Goal: Find specific page/section: Find specific page/section

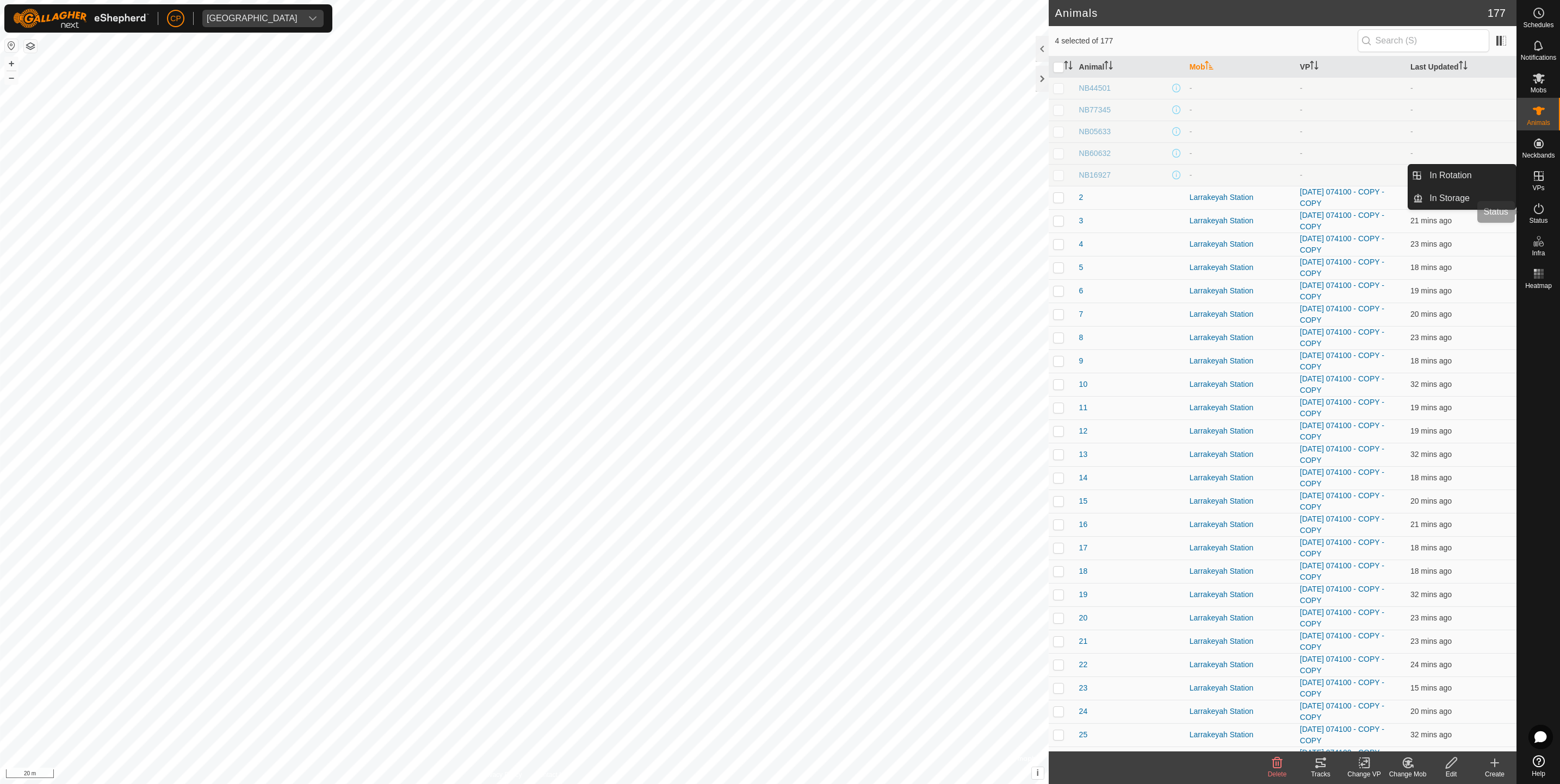
click at [1538, 206] on icon at bounding box center [1538, 209] width 13 height 13
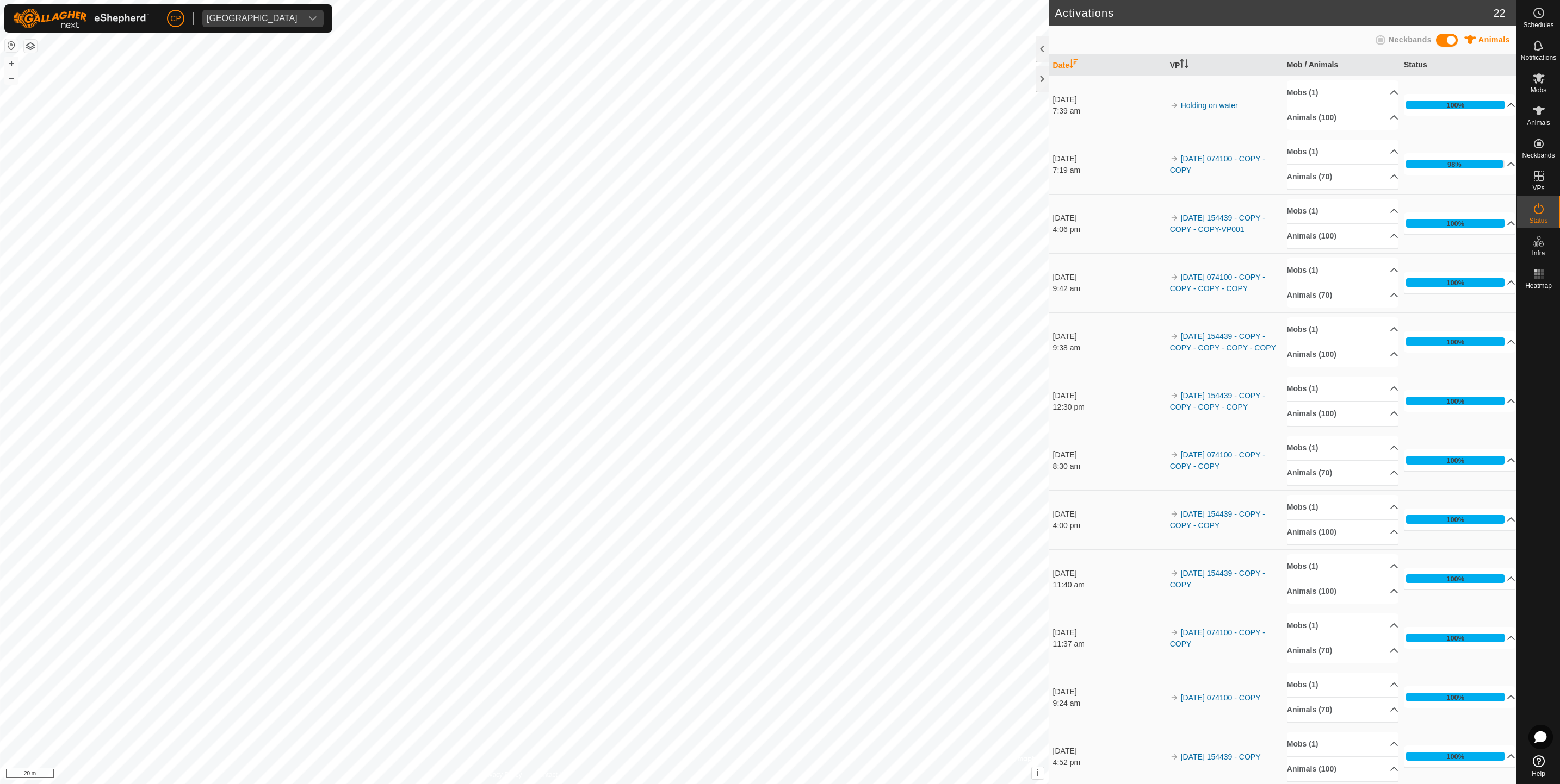
click at [1497, 108] on p-accordion-header "100%" at bounding box center [1460, 105] width 112 height 22
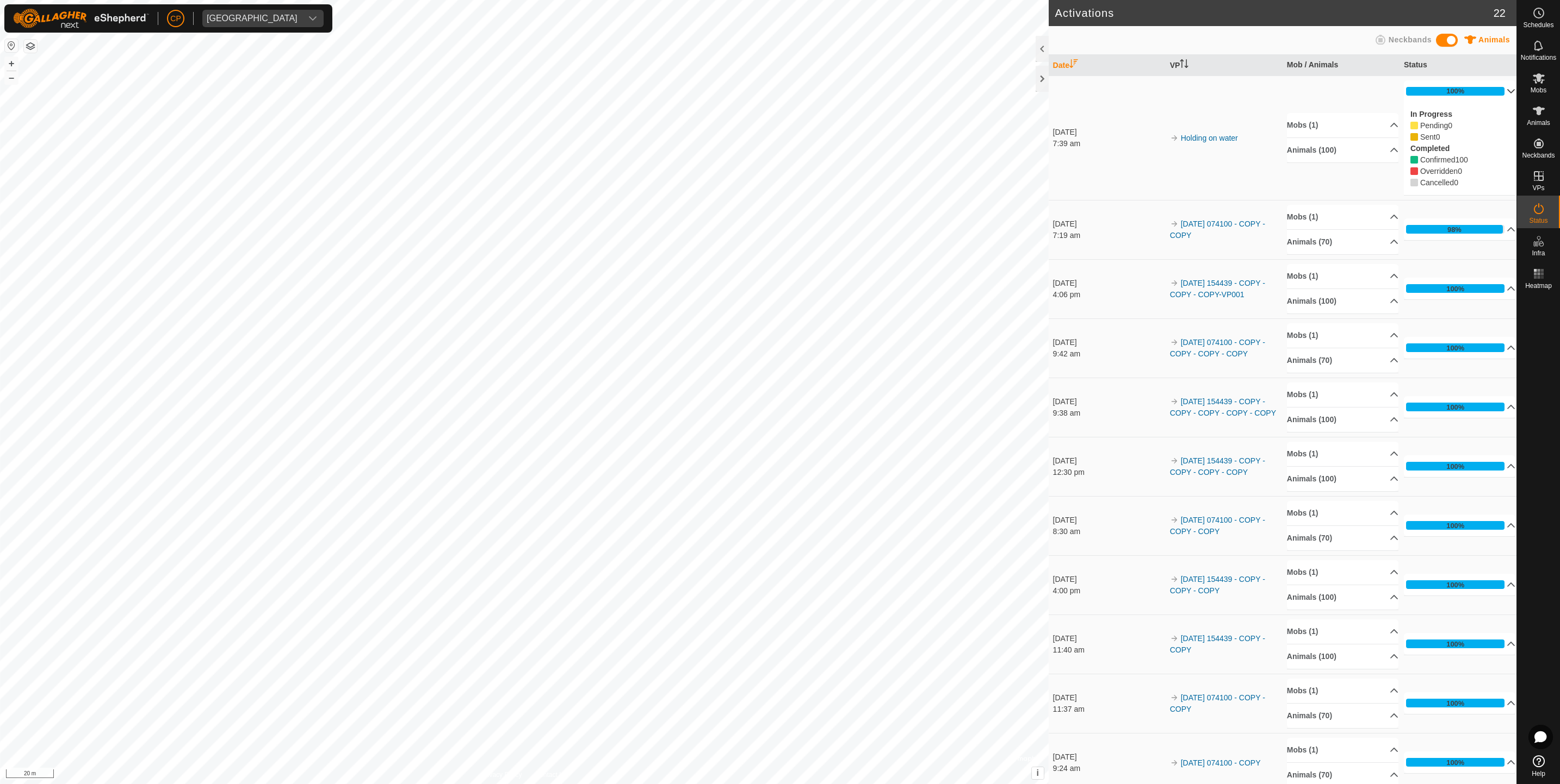
click at [1497, 108] on div "In Progress Pending 0 Sent 0 Completed Confirmed 100 Overridden 0 Cancelled 0" at bounding box center [1460, 149] width 112 height 93
click at [1491, 86] on p-accordion-header "100%" at bounding box center [1460, 91] width 112 height 22
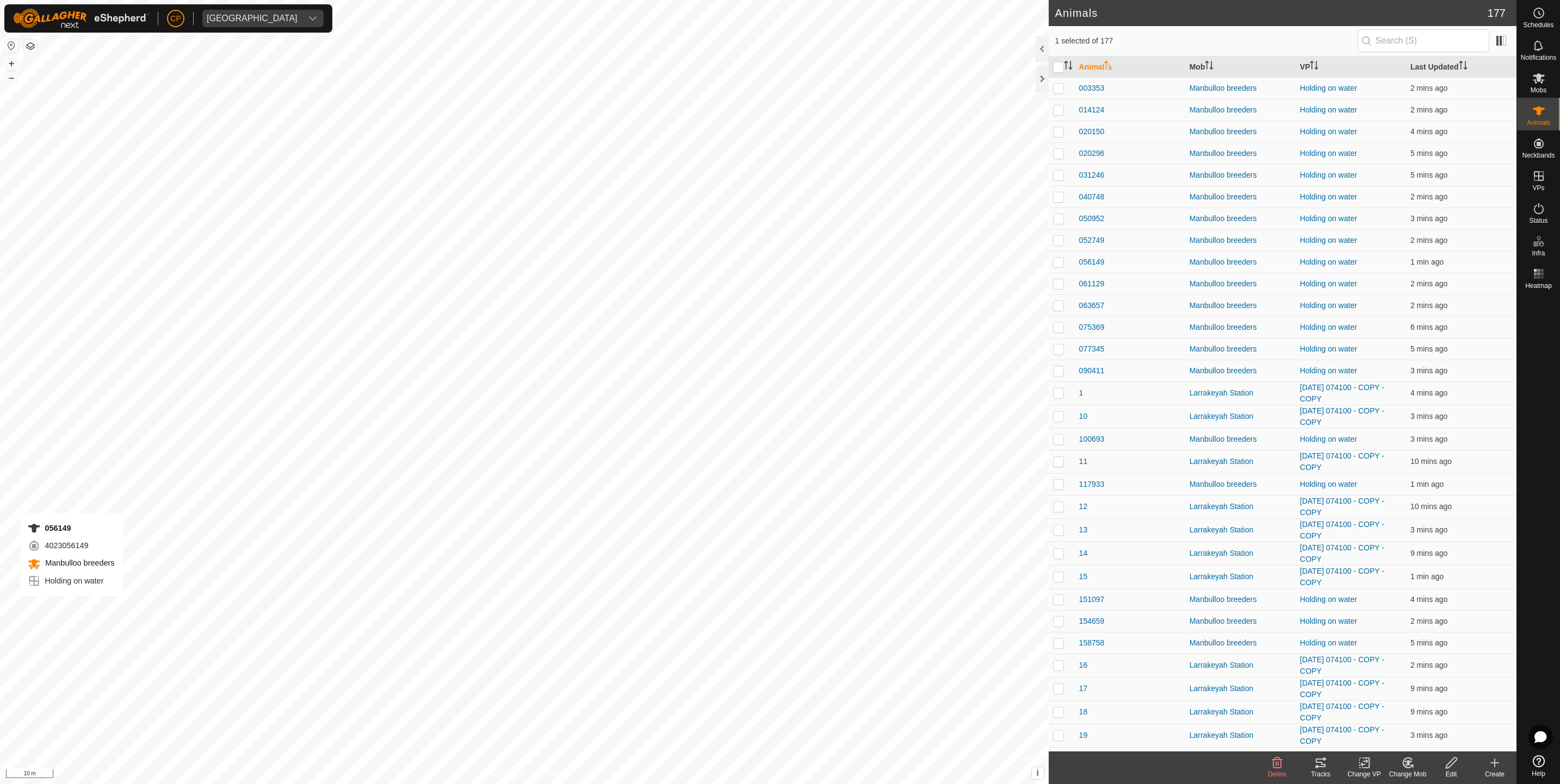
checkbox input "true"
checkbox input "false"
click at [1537, 26] on span "Schedules" at bounding box center [1538, 25] width 30 height 6
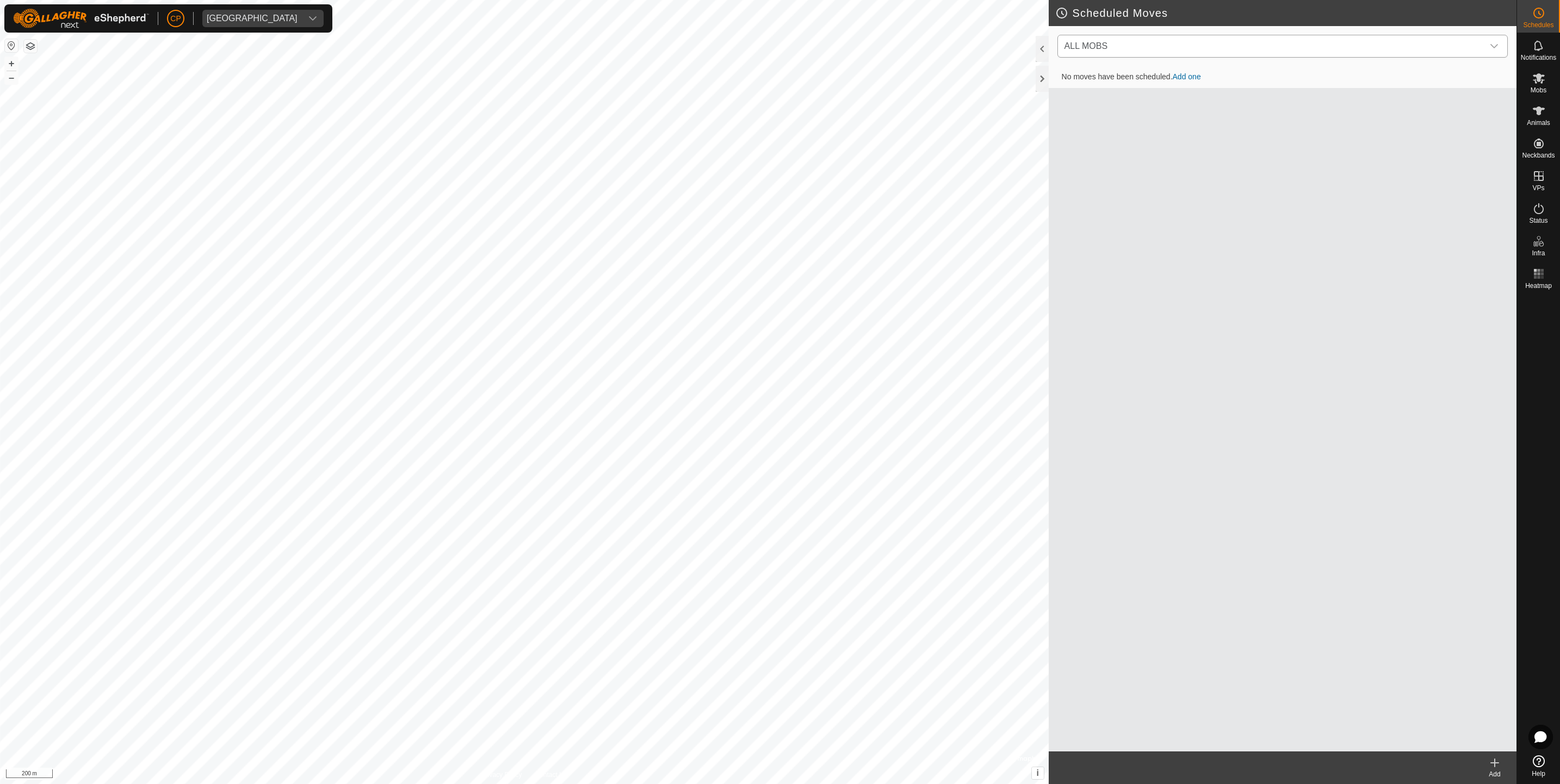
click at [1490, 41] on div "dropdown trigger" at bounding box center [1494, 46] width 22 height 22
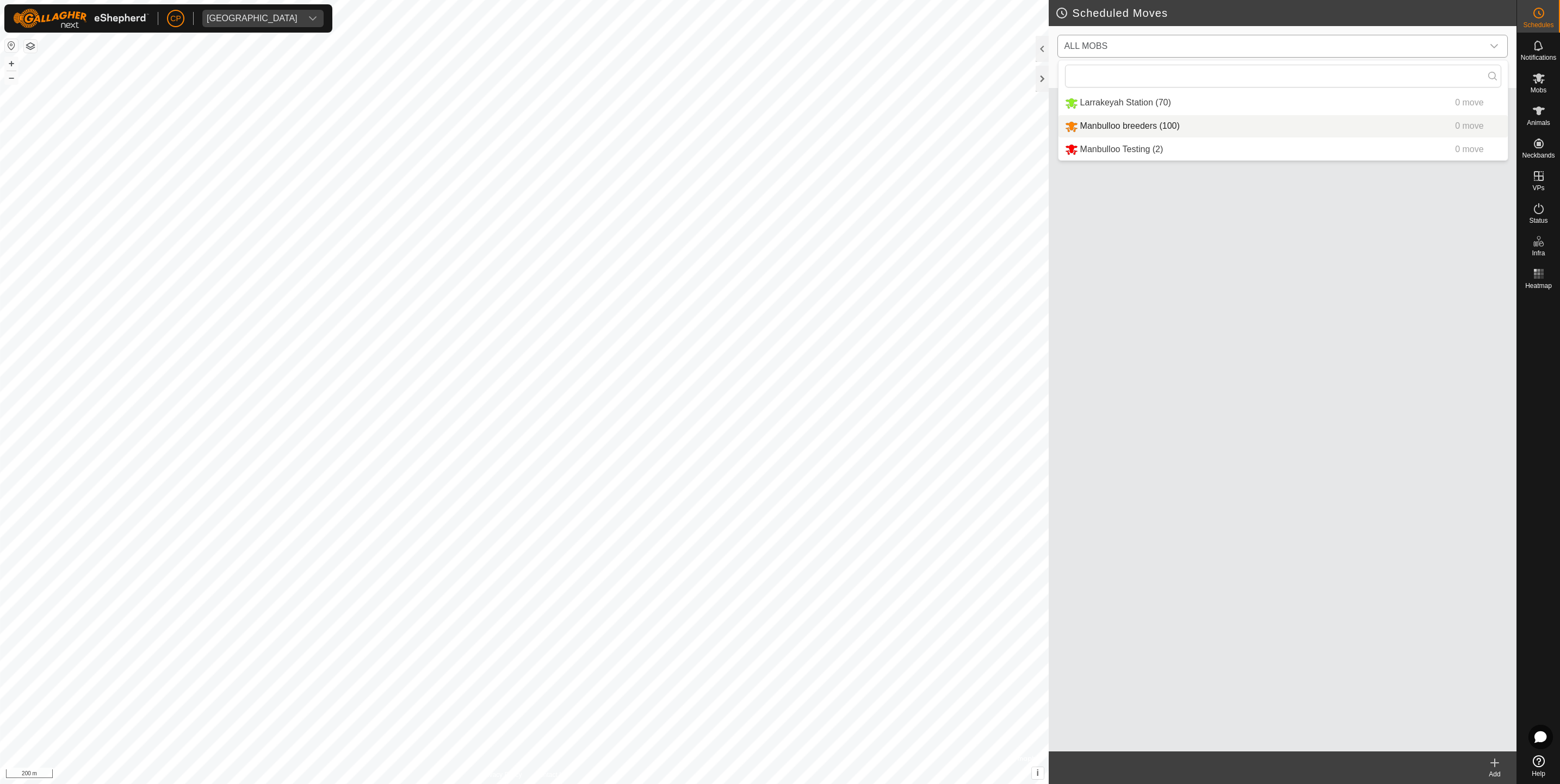
click at [1149, 125] on li "Manbulloo breeders (100) 0 move" at bounding box center [1282, 126] width 449 height 22
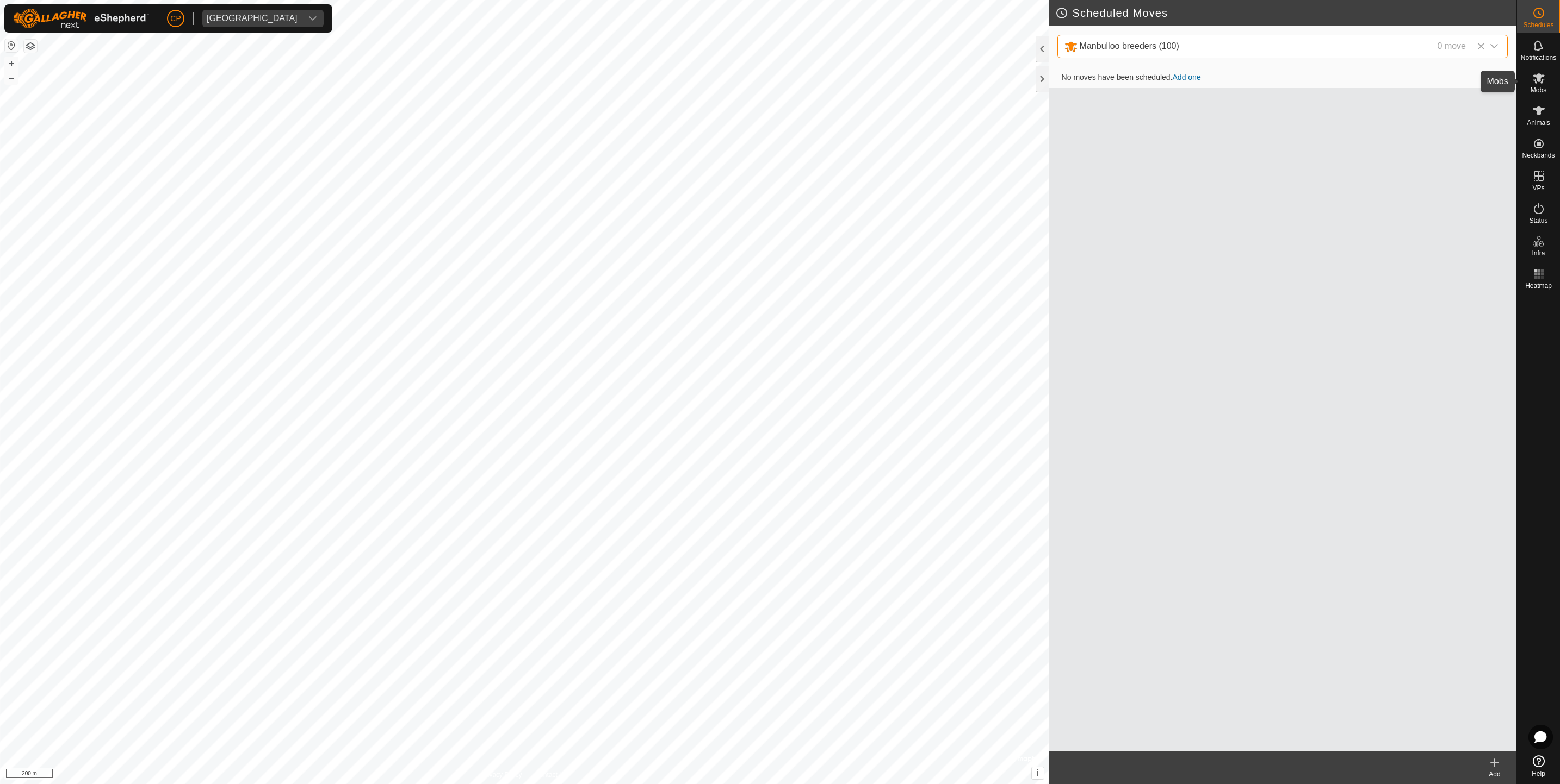
click at [1540, 93] on span "Mobs" at bounding box center [1538, 90] width 16 height 6
